Goal: Task Accomplishment & Management: Use online tool/utility

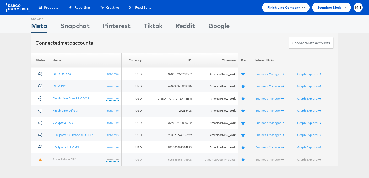
click at [298, 9] on span "Finish Line Company" at bounding box center [283, 7] width 33 height 5
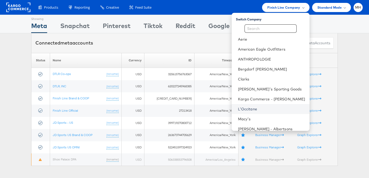
click at [266, 108] on link "L'Occitane" at bounding box center [271, 108] width 67 height 5
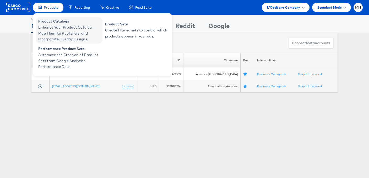
click at [59, 27] on span "Enhance Your Product Catalog, Map Them to Publishers, and Incorporate Overlay D…" at bounding box center [69, 33] width 63 height 18
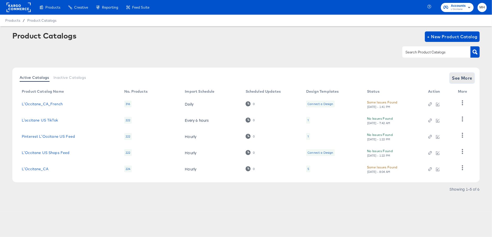
click at [470, 75] on span "See More" at bounding box center [462, 77] width 20 height 7
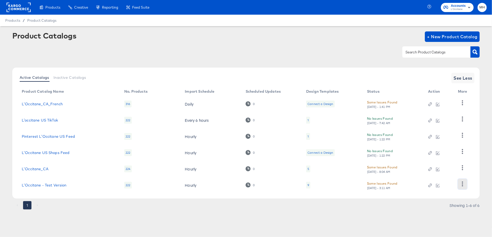
click at [463, 185] on icon "button" at bounding box center [462, 183] width 5 height 5
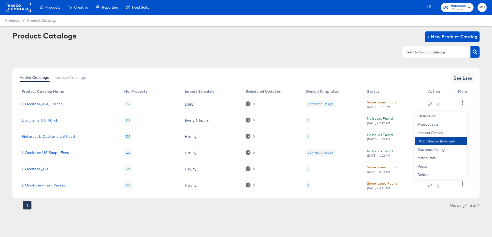
click at [436, 143] on div "HUD Checks (Internal)" at bounding box center [441, 141] width 52 height 8
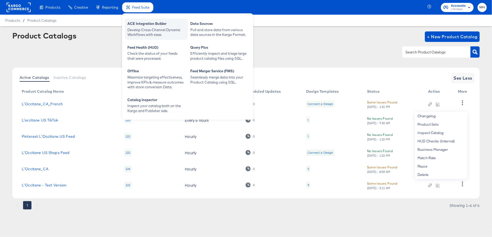
click at [150, 28] on div "Develop Cross-Channel Dynamic Workflows with ease." at bounding box center [156, 32] width 58 height 10
